Goal: Communication & Community: Answer question/provide support

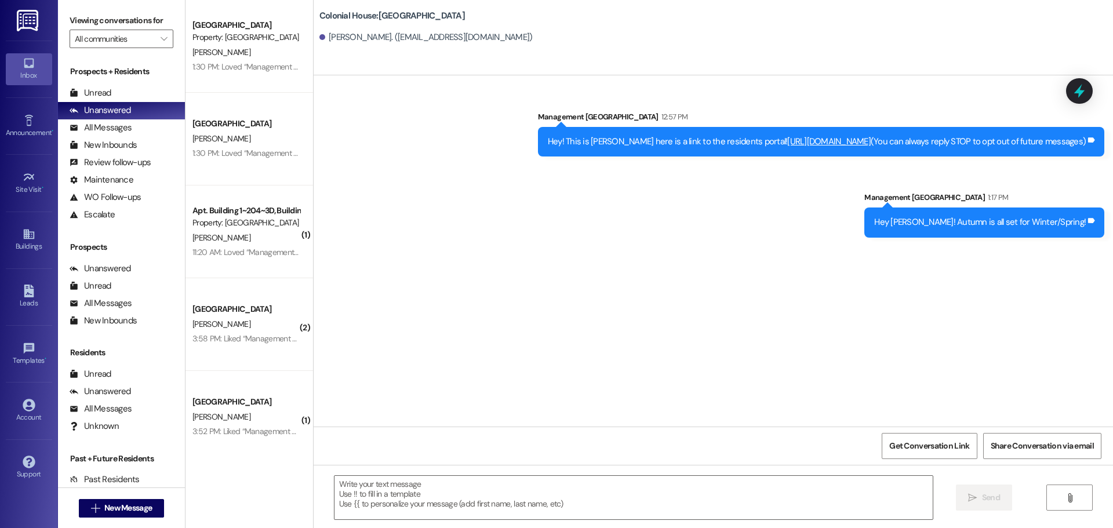
click at [125, 82] on div "Prospects + Residents Unread (0) Unread: Any message you haven't read yet will …" at bounding box center [121, 145] width 127 height 158
drag, startPoint x: 129, startPoint y: 95, endPoint x: 21, endPoint y: 85, distance: 107.8
click at [126, 95] on div "Unread (0)" at bounding box center [121, 93] width 127 height 17
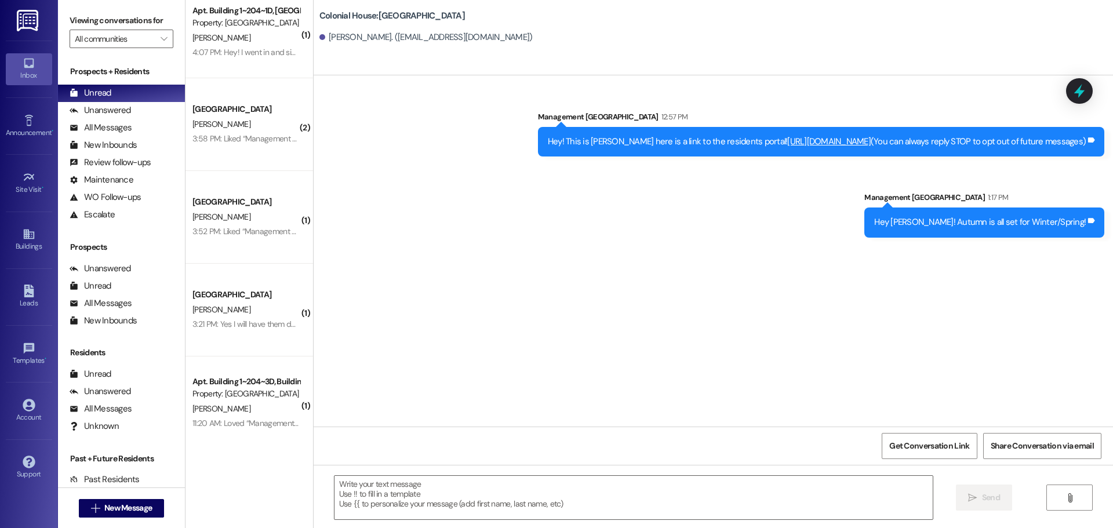
scroll to position [18, 0]
